Goal: Task Accomplishment & Management: Manage account settings

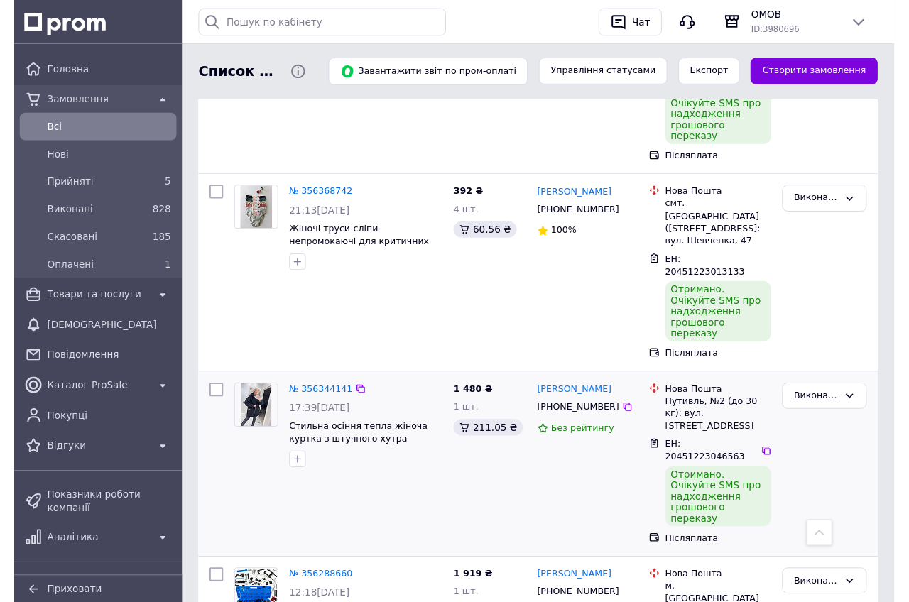
scroll to position [1618, 0]
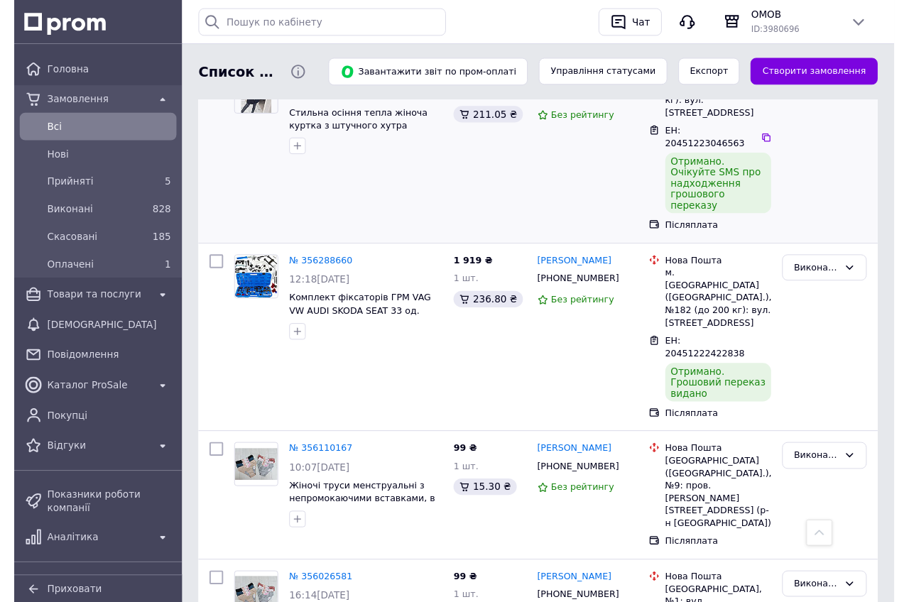
scroll to position [2023, 0]
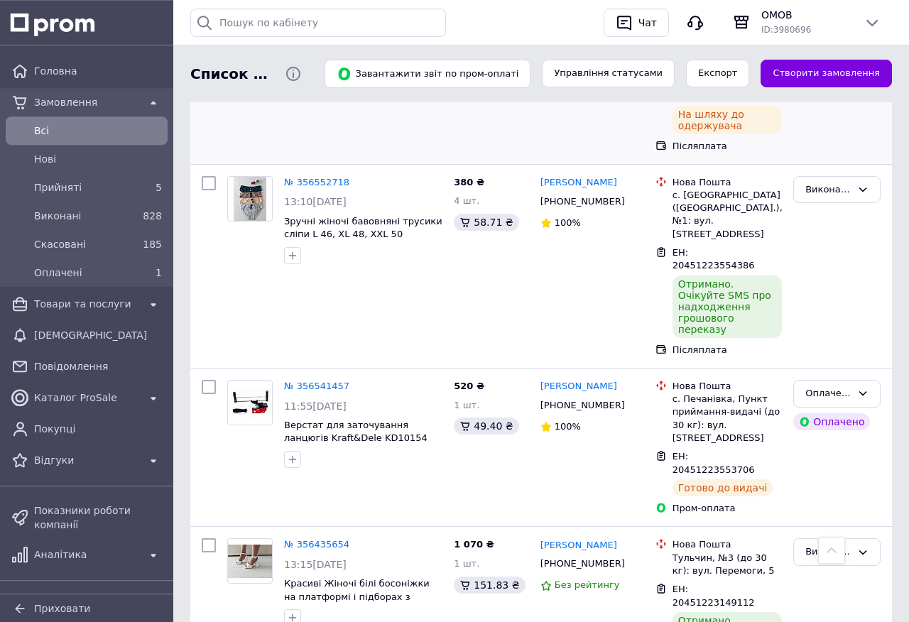
scroll to position [1052, 0]
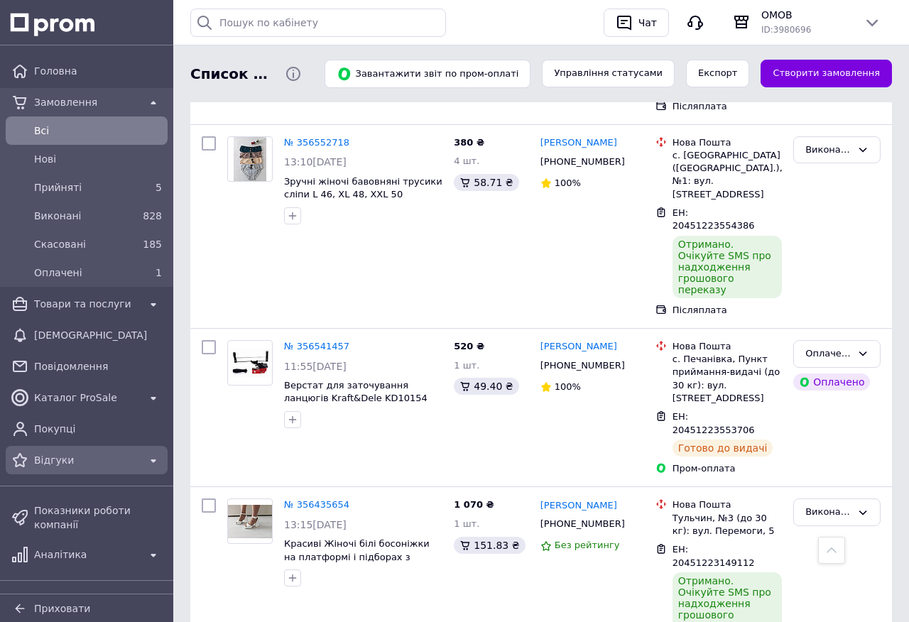
click at [109, 463] on span "Відгуки" at bounding box center [86, 460] width 105 height 14
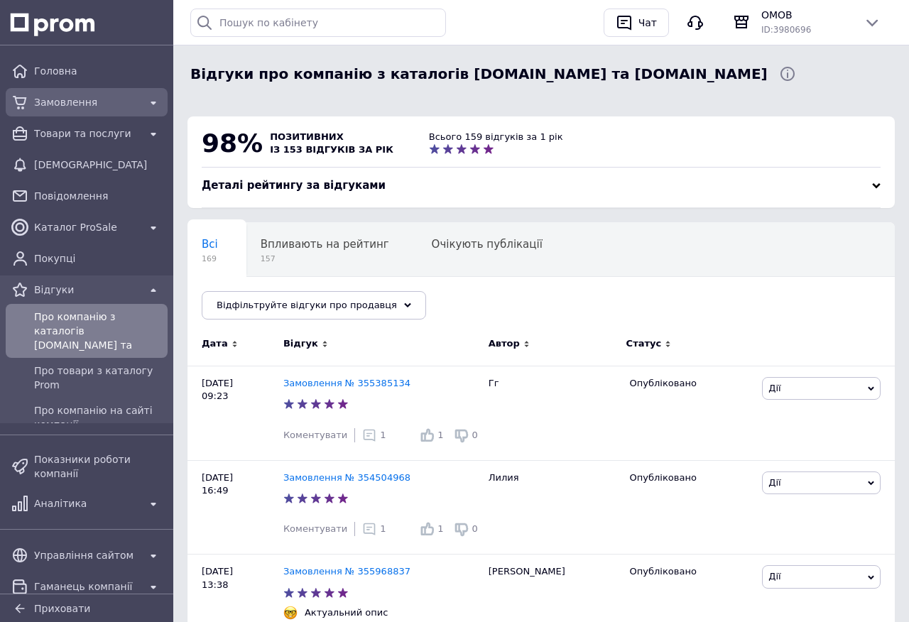
click at [87, 102] on span "Замовлення" at bounding box center [86, 102] width 105 height 14
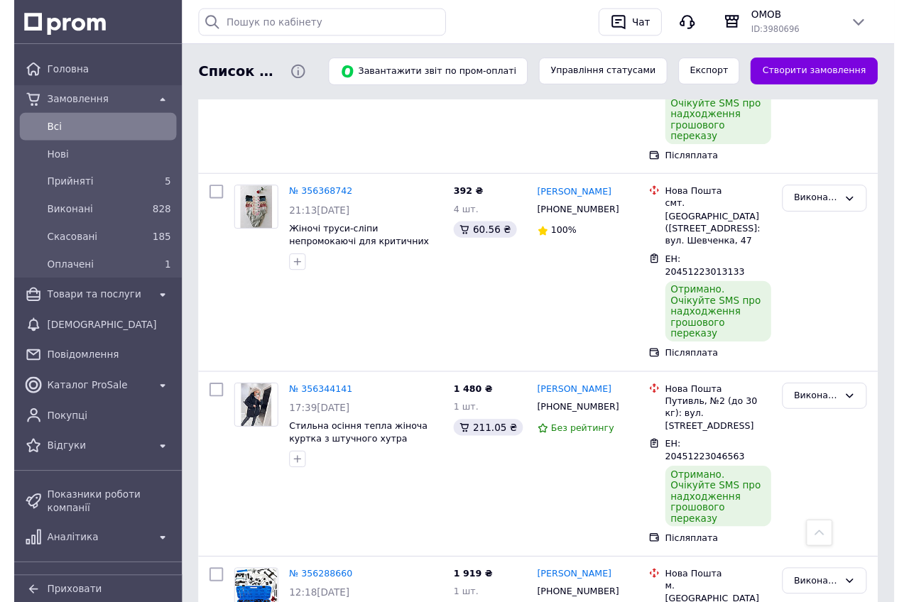
scroll to position [1618, 0]
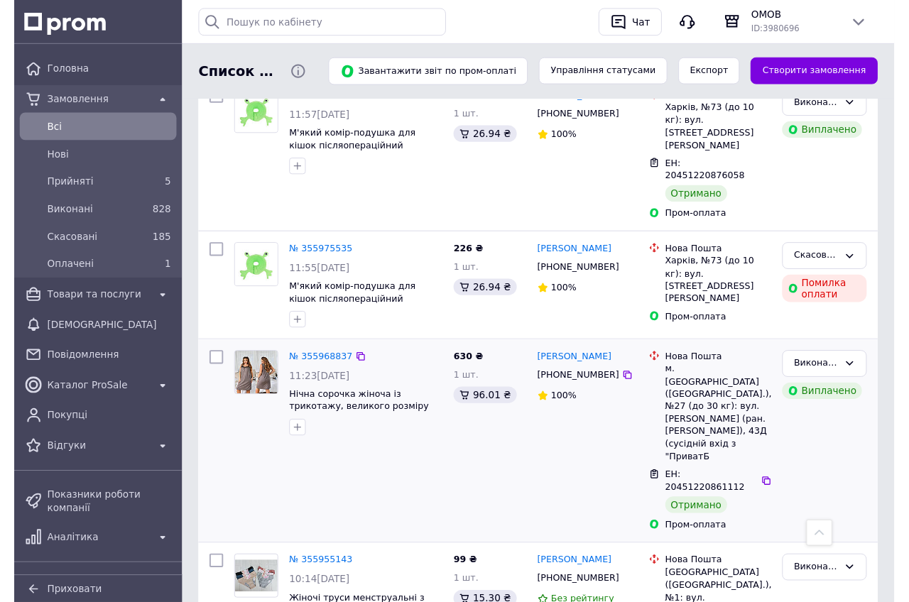
scroll to position [2499, 0]
